Goal: Task Accomplishment & Management: Manage account settings

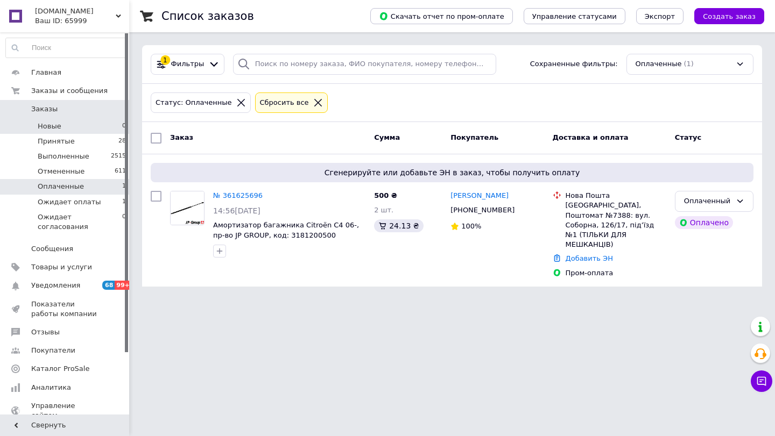
click at [61, 130] on li "Новые 0" at bounding box center [66, 126] width 132 height 15
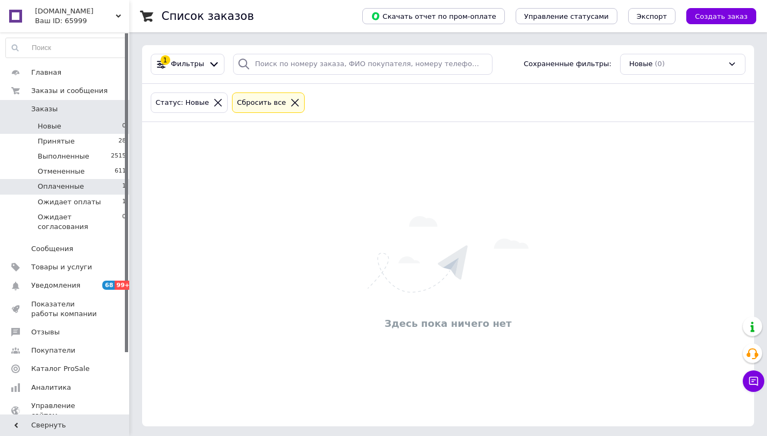
click at [87, 186] on li "Оплаченные 1" at bounding box center [66, 186] width 132 height 15
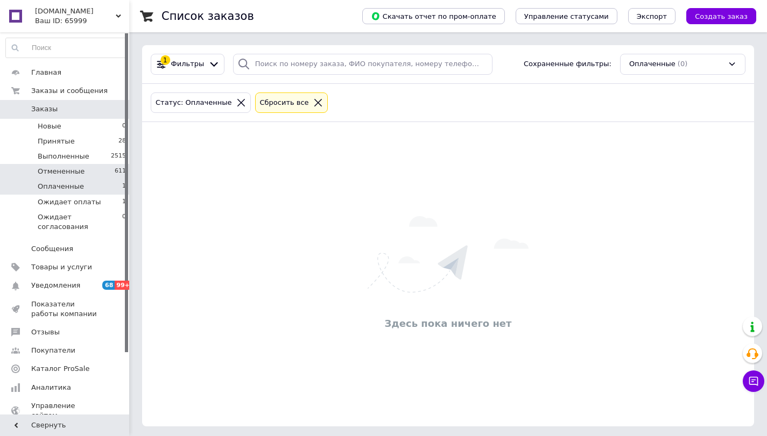
click at [79, 178] on li "Отмененные 611" at bounding box center [66, 171] width 132 height 15
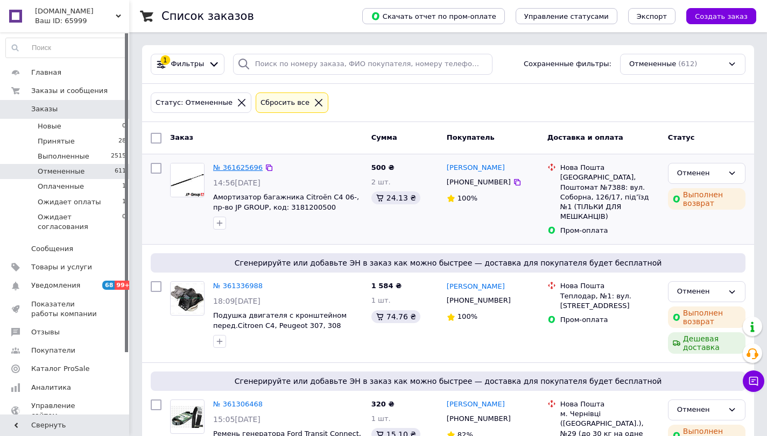
click at [244, 164] on link "№ 361625696" at bounding box center [238, 168] width 50 height 8
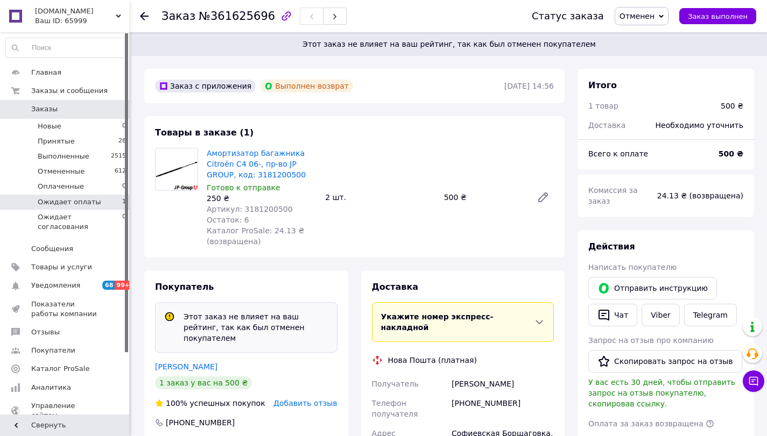
click at [91, 203] on span "Ожидает оплаты" at bounding box center [69, 202] width 63 height 10
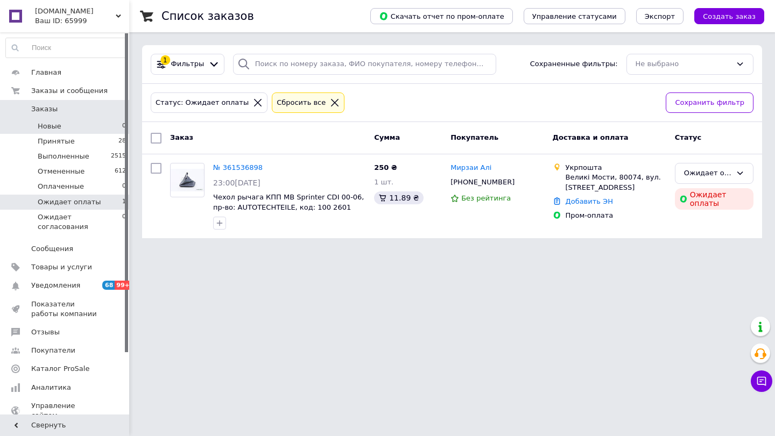
click at [90, 131] on li "Новые 0" at bounding box center [66, 126] width 132 height 15
